Goal: Information Seeking & Learning: Learn about a topic

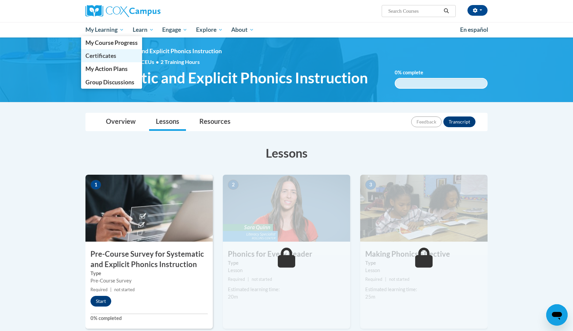
click at [111, 54] on span "Certificates" at bounding box center [100, 55] width 31 height 7
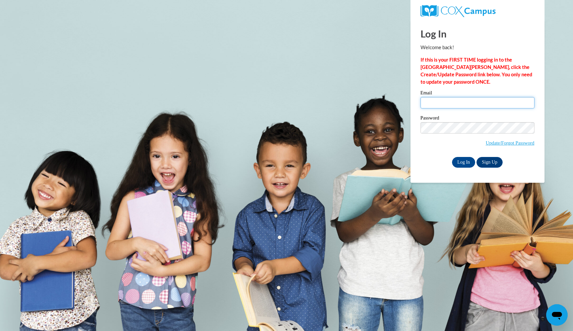
type input "martinez-cc@hotmail.com"
click at [462, 160] on input "Log In" at bounding box center [463, 162] width 23 height 11
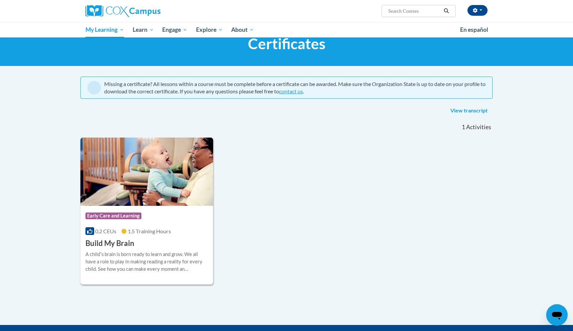
scroll to position [23, 0]
click at [455, 109] on link "View transcript" at bounding box center [468, 111] width 47 height 11
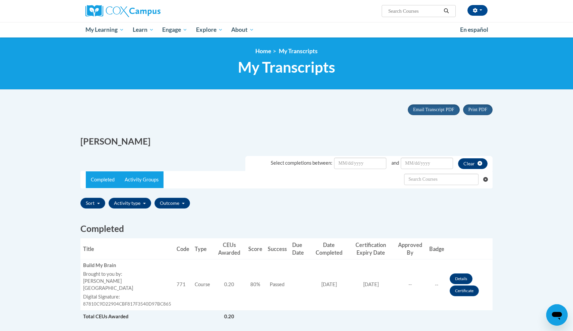
click at [147, 178] on link "Activity Groups" at bounding box center [142, 179] width 44 height 17
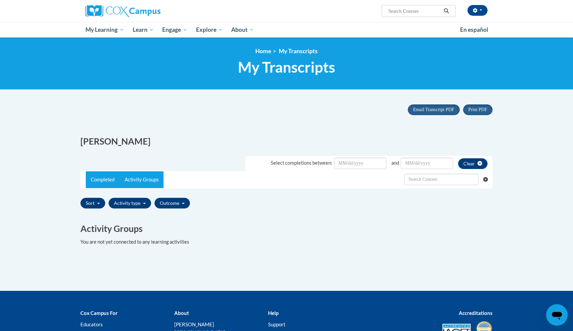
click at [105, 181] on link "Completed" at bounding box center [103, 179] width 34 height 17
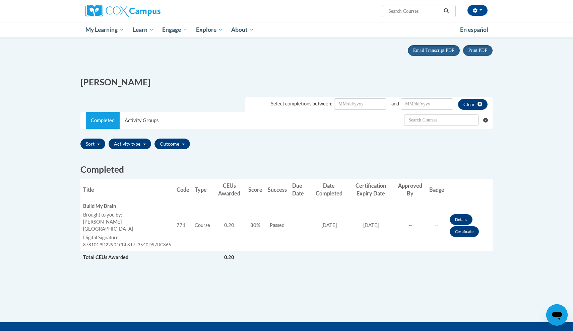
scroll to position [59, 0]
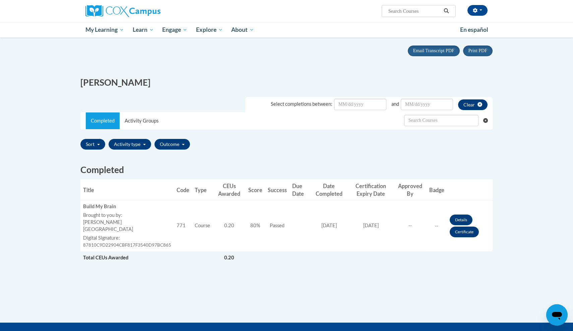
click at [470, 227] on link "Certificate" at bounding box center [463, 232] width 29 height 11
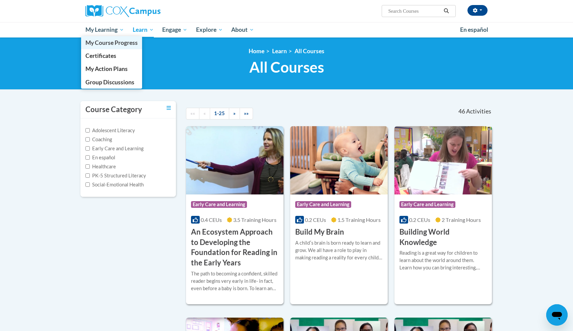
click at [112, 41] on span "My Course Progress" at bounding box center [111, 42] width 52 height 7
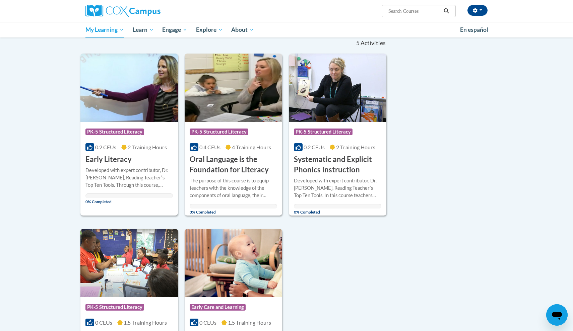
scroll to position [67, 0]
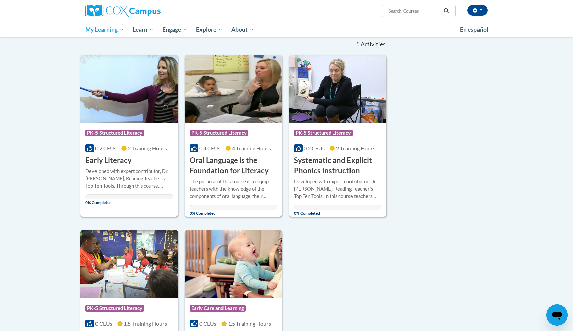
click at [138, 132] on span "PK-5 Structured Literacy" at bounding box center [114, 133] width 59 height 7
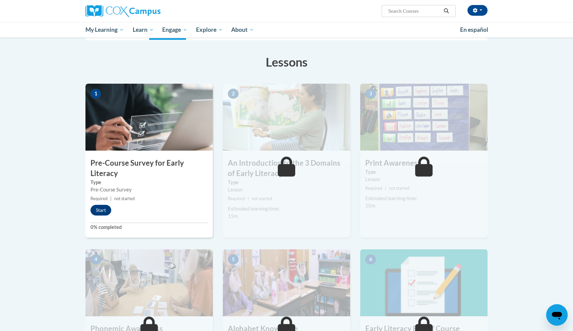
scroll to position [100, 0]
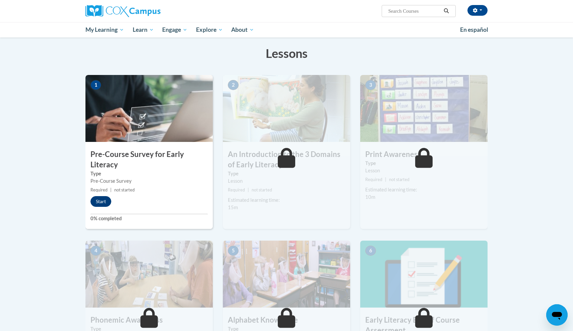
click at [100, 199] on button "Start" at bounding box center [100, 201] width 21 height 11
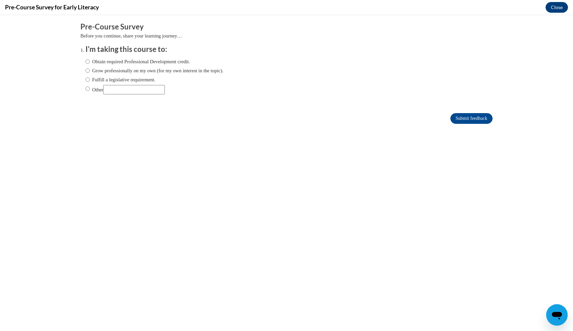
scroll to position [0, 0]
click at [190, 59] on label "Obtain required Professional Development credit." at bounding box center [137, 61] width 104 height 7
click at [90, 59] on input "Obtain required Professional Development credit." at bounding box center [87, 61] width 4 height 7
radio input "true"
click at [469, 118] on input "Submit feedback" at bounding box center [471, 118] width 42 height 11
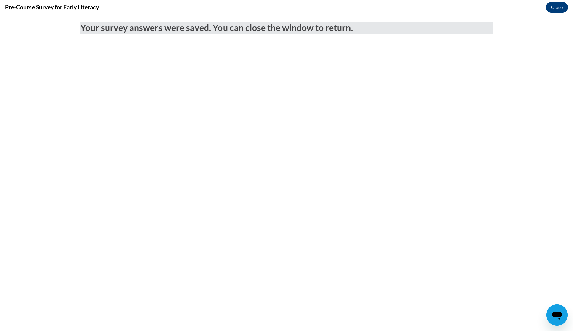
click at [552, 7] on button "Close" at bounding box center [556, 7] width 22 height 11
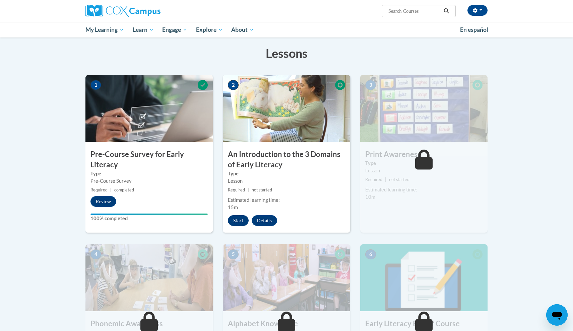
click at [239, 215] on button "Start" at bounding box center [238, 220] width 21 height 11
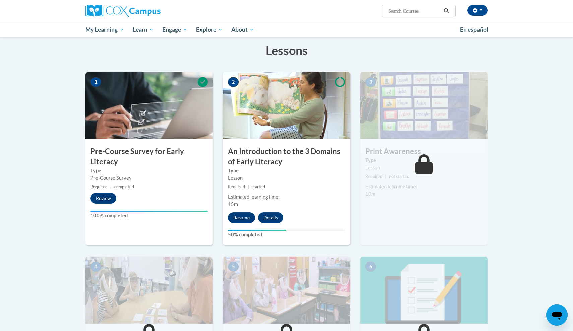
scroll to position [103, 0]
click at [247, 218] on button "Resume" at bounding box center [241, 217] width 27 height 11
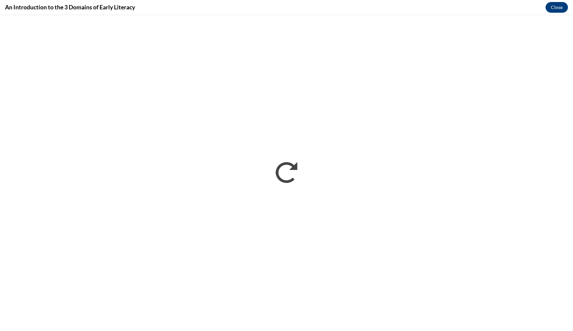
scroll to position [0, 0]
click at [555, 4] on button "Close" at bounding box center [556, 7] width 22 height 11
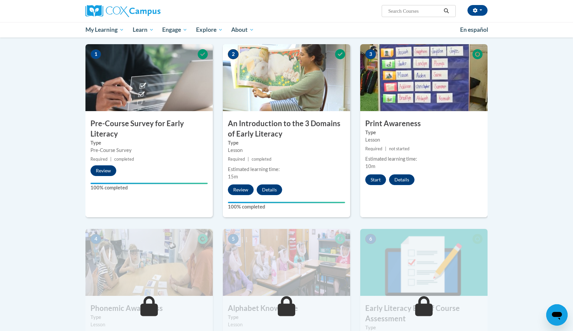
scroll to position [100, 0]
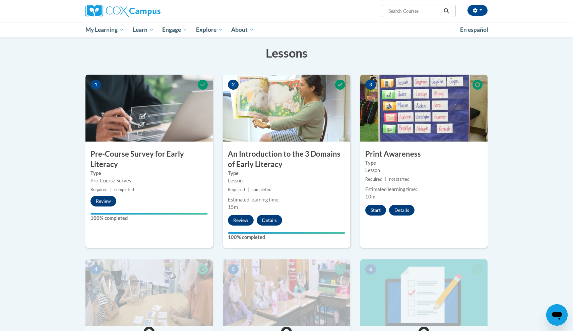
click at [376, 210] on button "Start" at bounding box center [375, 210] width 21 height 11
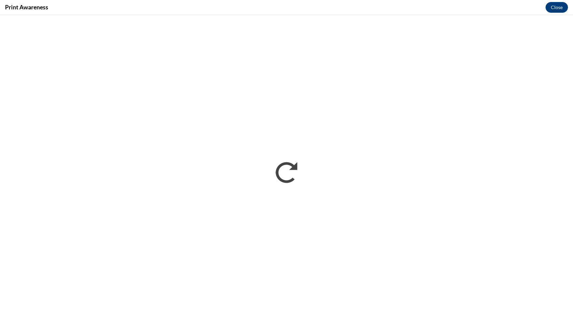
scroll to position [0, 0]
click at [155, 0] on div "Print Awareness Close" at bounding box center [286, 7] width 573 height 15
click at [555, 8] on button "Close" at bounding box center [556, 7] width 22 height 11
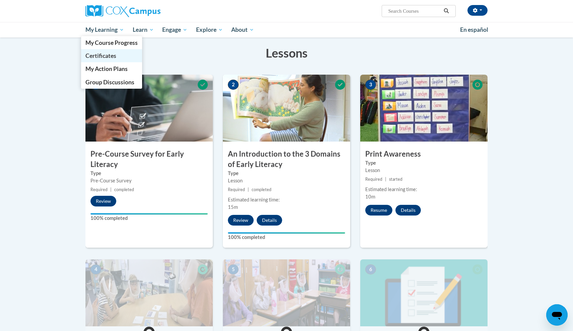
click at [111, 53] on span "Certificates" at bounding box center [100, 55] width 31 height 7
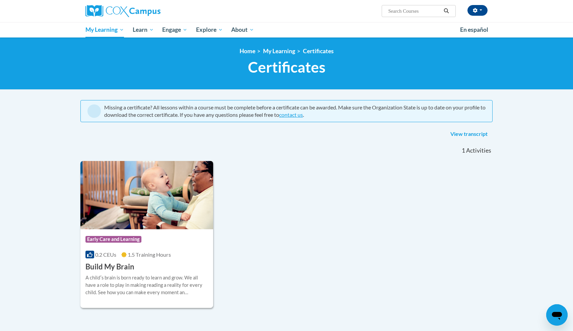
click at [153, 215] on img at bounding box center [146, 195] width 133 height 68
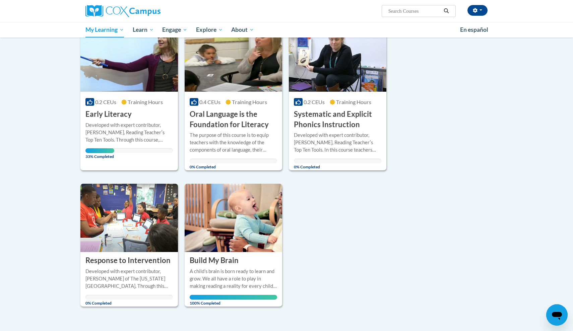
scroll to position [100, 0]
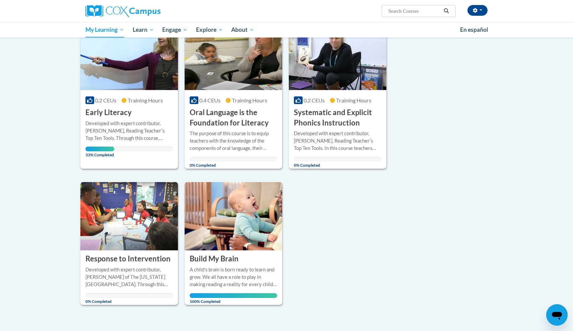
click at [126, 114] on h3 "Early Literacy" at bounding box center [108, 112] width 46 height 10
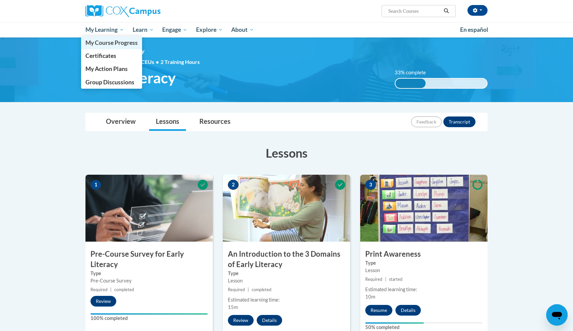
click at [113, 47] on link "My Course Progress" at bounding box center [111, 42] width 61 height 13
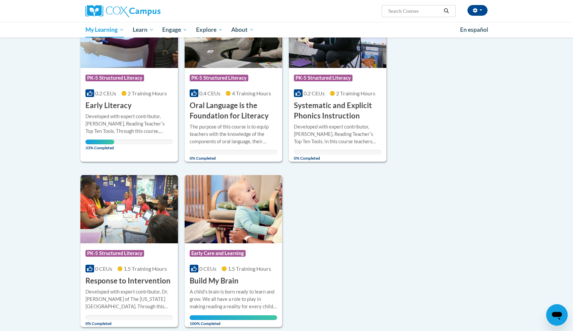
scroll to position [133, 0]
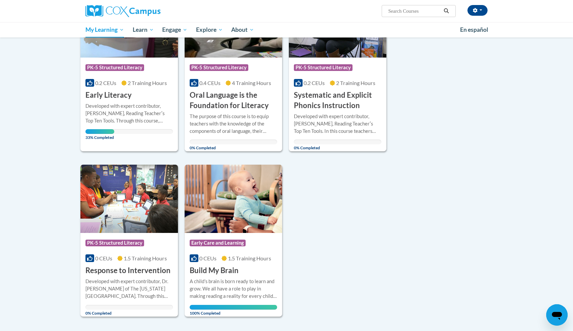
click at [124, 96] on h3 "Early Literacy" at bounding box center [108, 95] width 46 height 10
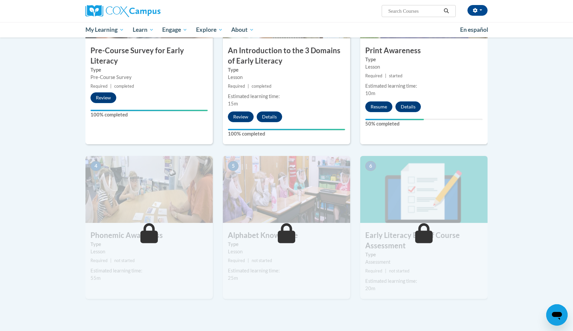
scroll to position [205, 0]
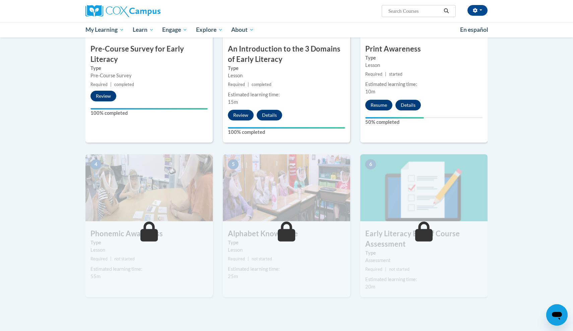
click at [384, 103] on button "Resume" at bounding box center [378, 105] width 27 height 11
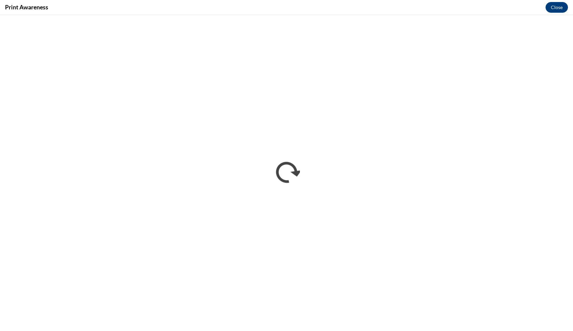
scroll to position [0, 0]
click at [557, 7] on button "Close" at bounding box center [556, 7] width 22 height 11
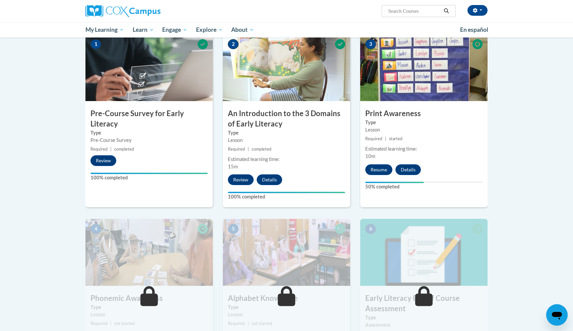
scroll to position [141, 0]
click at [378, 168] on button "Resume" at bounding box center [378, 169] width 27 height 11
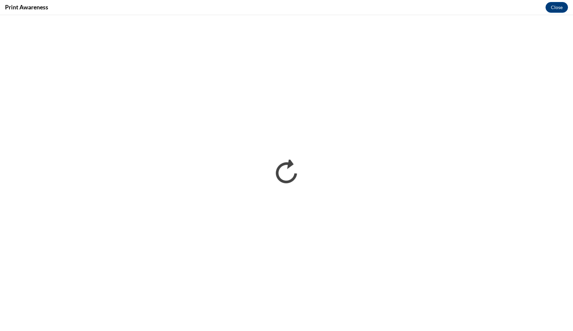
scroll to position [0, 0]
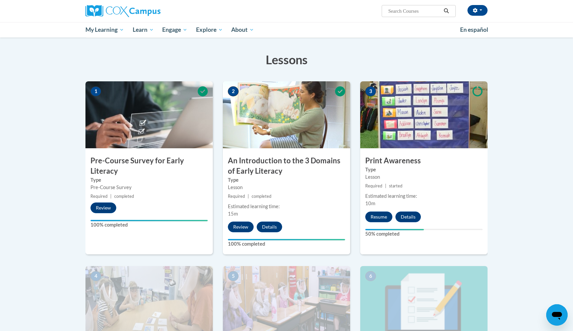
scroll to position [94, 0]
click at [378, 219] on button "Resume" at bounding box center [378, 216] width 27 height 11
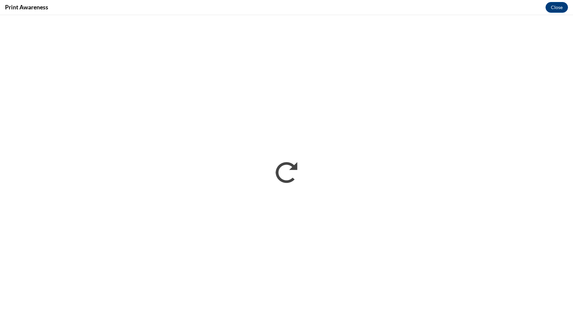
scroll to position [0, 0]
click at [552, 7] on button "Close" at bounding box center [556, 7] width 22 height 11
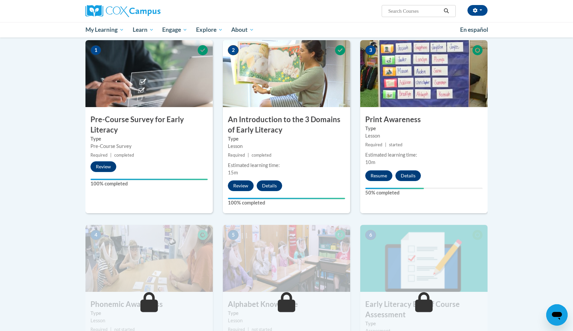
scroll to position [132, 0]
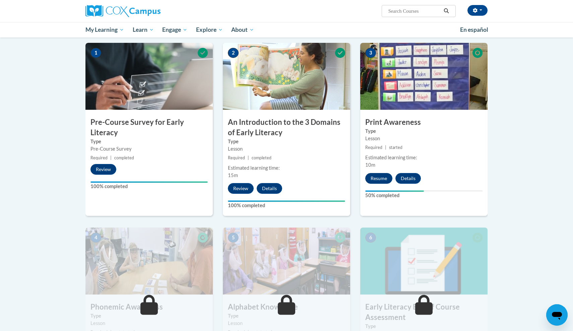
click at [383, 177] on button "Resume" at bounding box center [378, 178] width 27 height 11
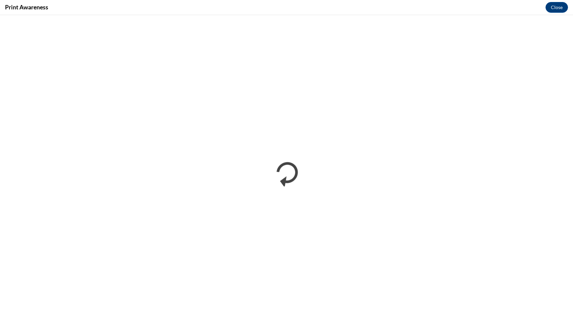
scroll to position [0, 0]
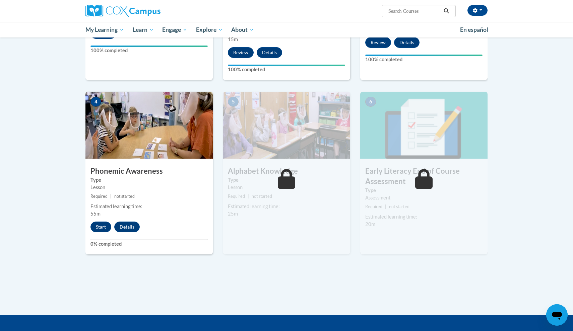
scroll to position [262, 0]
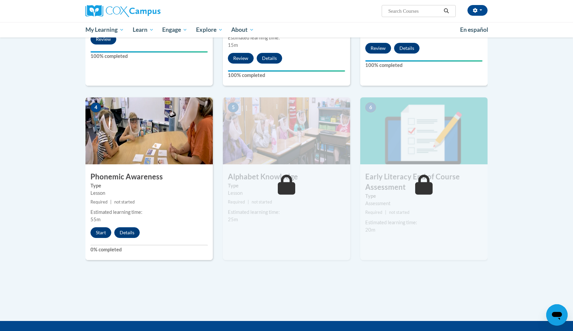
click at [101, 234] on button "Start" at bounding box center [100, 232] width 21 height 11
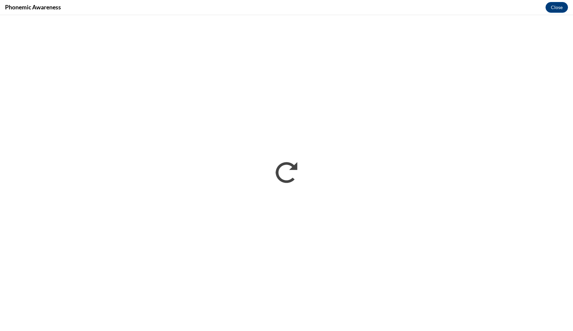
scroll to position [0, 0]
click at [562, 6] on button "Close" at bounding box center [556, 7] width 22 height 11
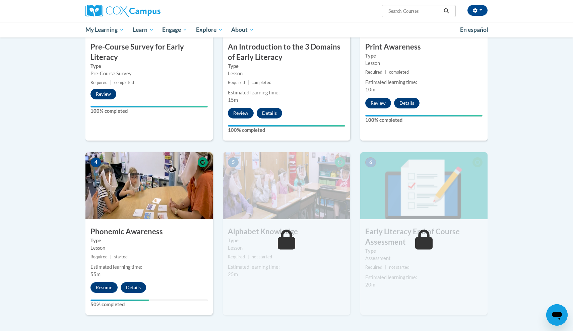
scroll to position [207, 0]
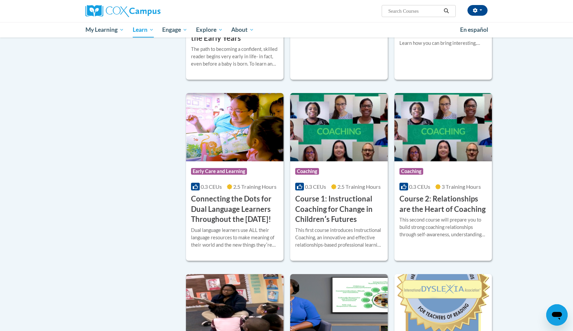
scroll to position [225, 0]
